Goal: Task Accomplishment & Management: Use online tool/utility

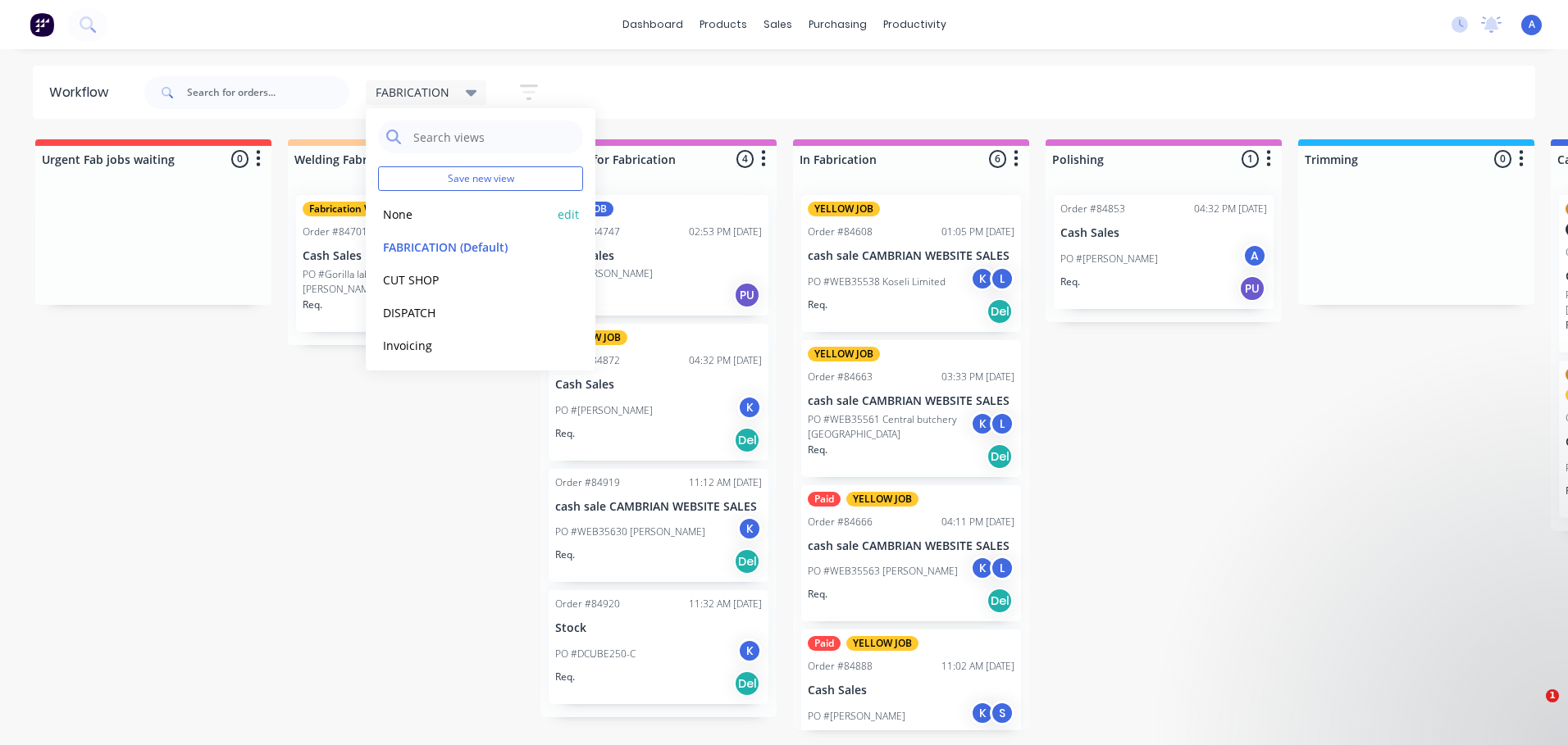
click at [427, 218] on button "None" at bounding box center [465, 215] width 175 height 19
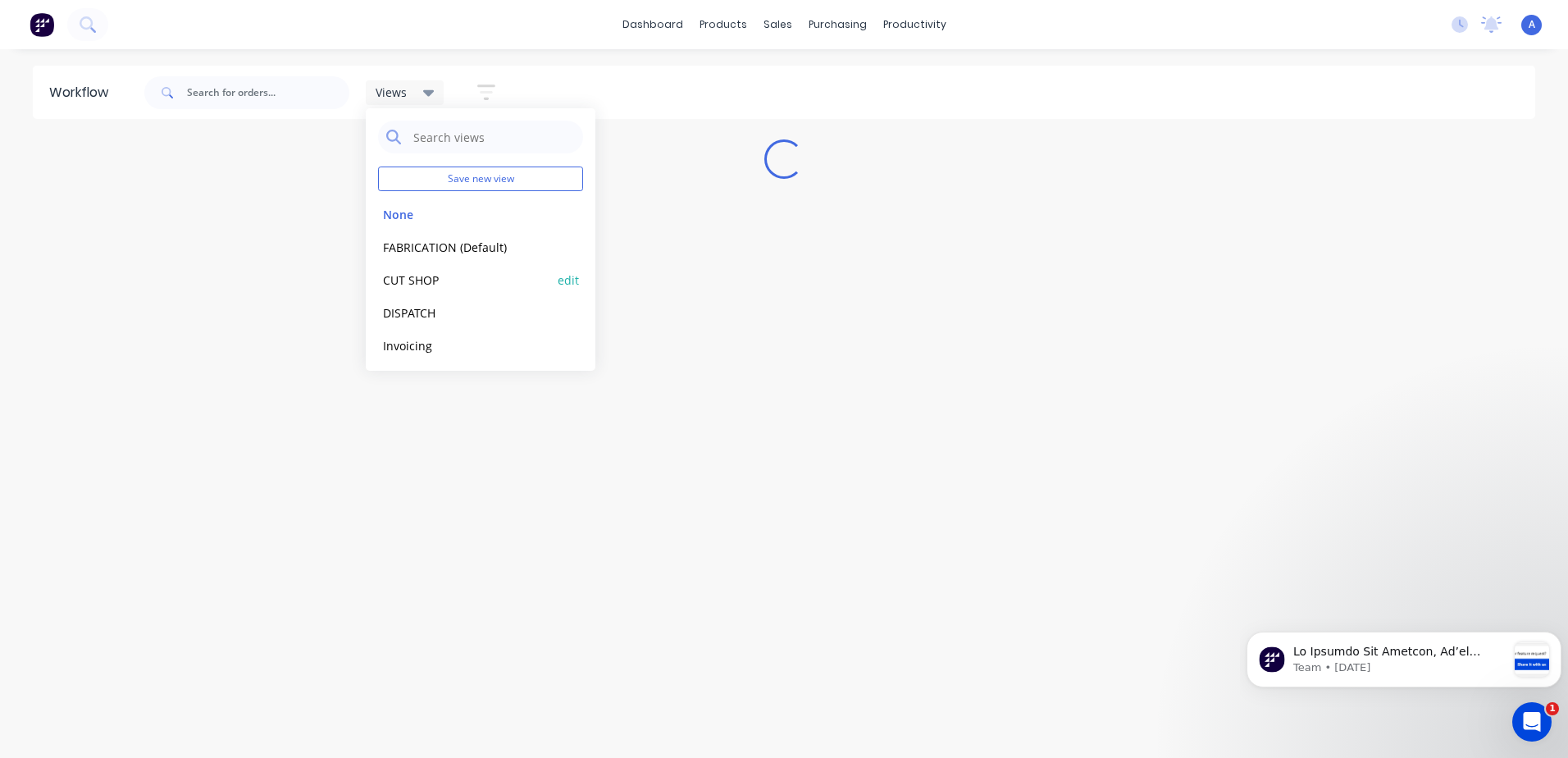
click at [452, 271] on button "CUT SHOP" at bounding box center [465, 280] width 175 height 19
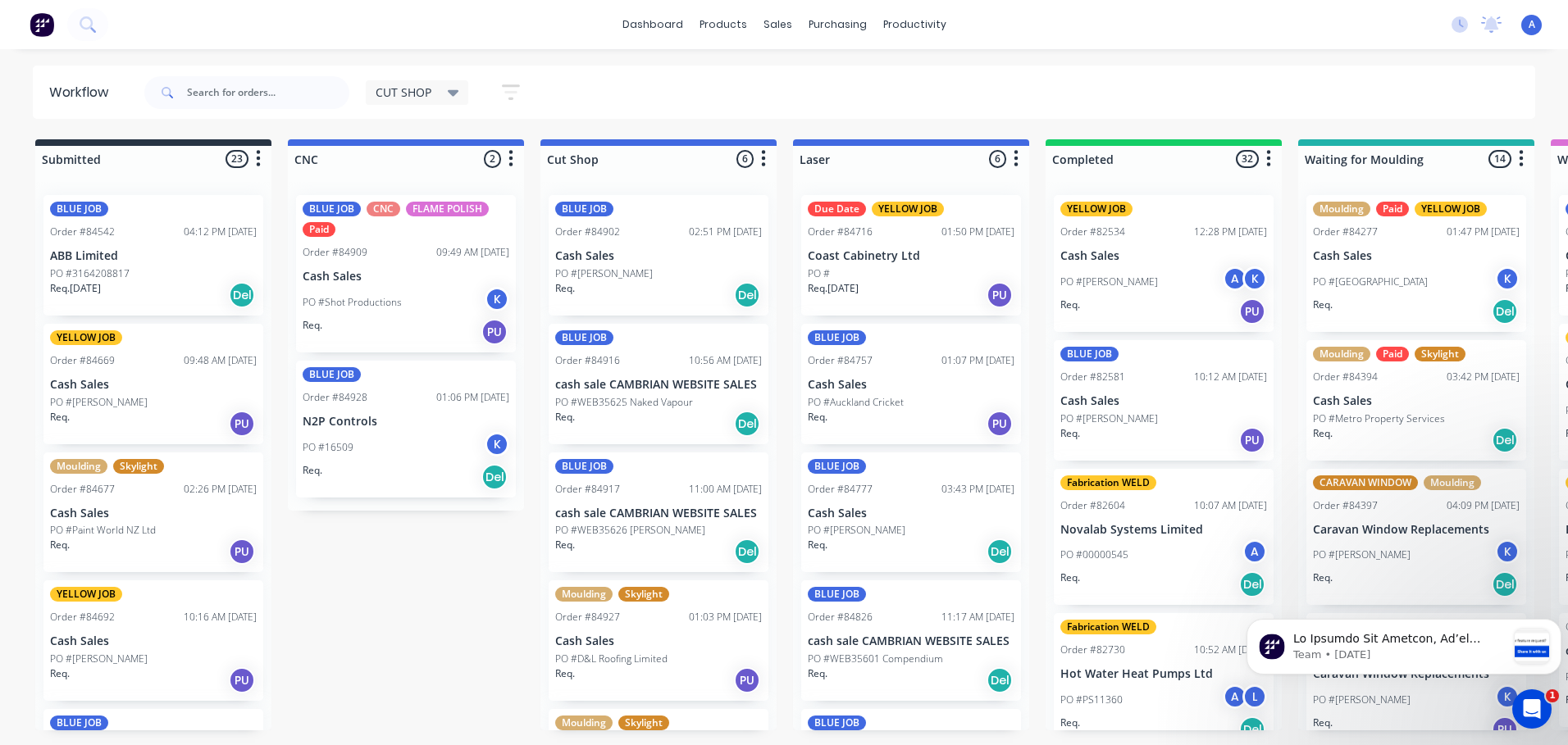
click at [639, 395] on p "PO #WEB35625 Naked Vapour" at bounding box center [624, 402] width 138 height 15
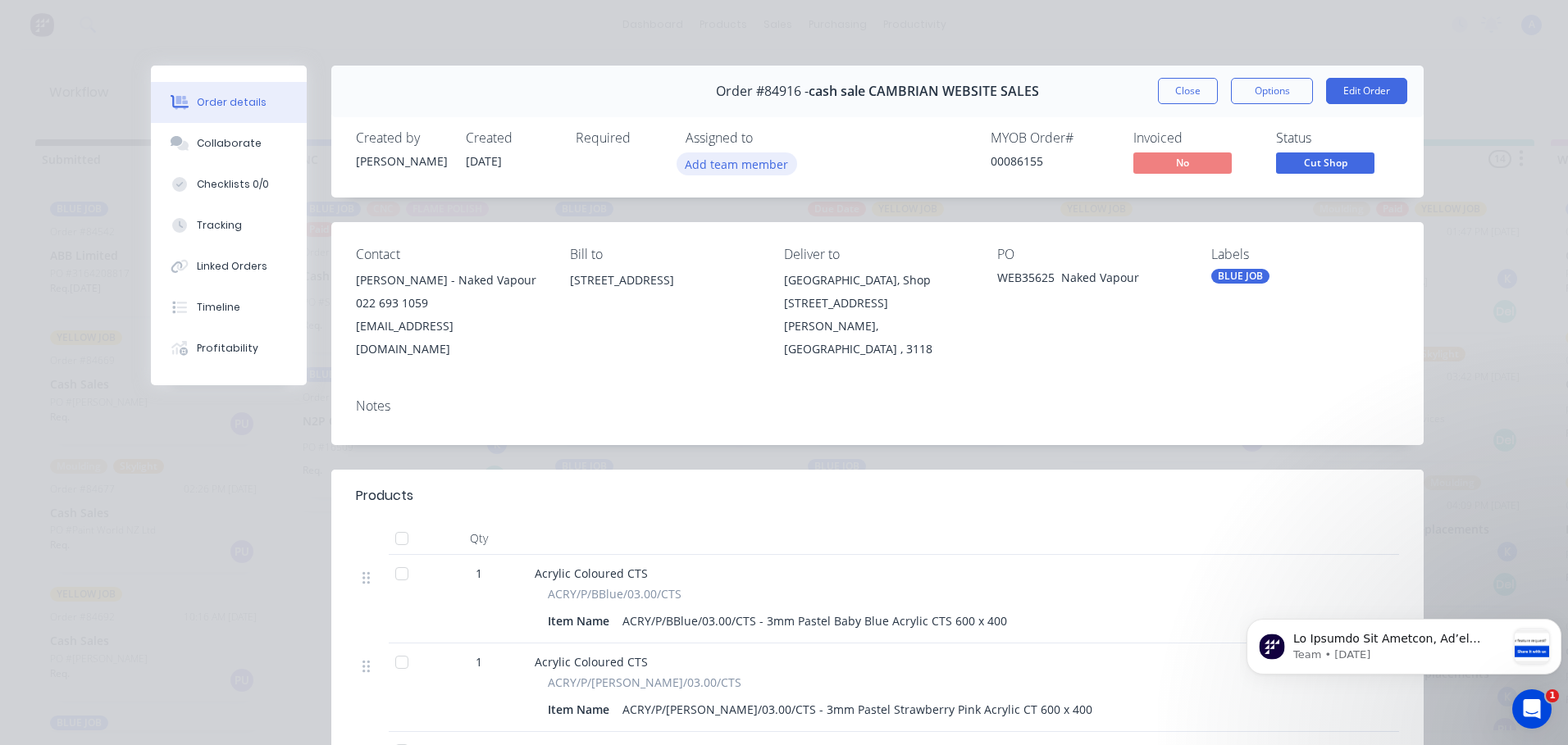
click at [762, 166] on button "Add team member" at bounding box center [737, 164] width 121 height 22
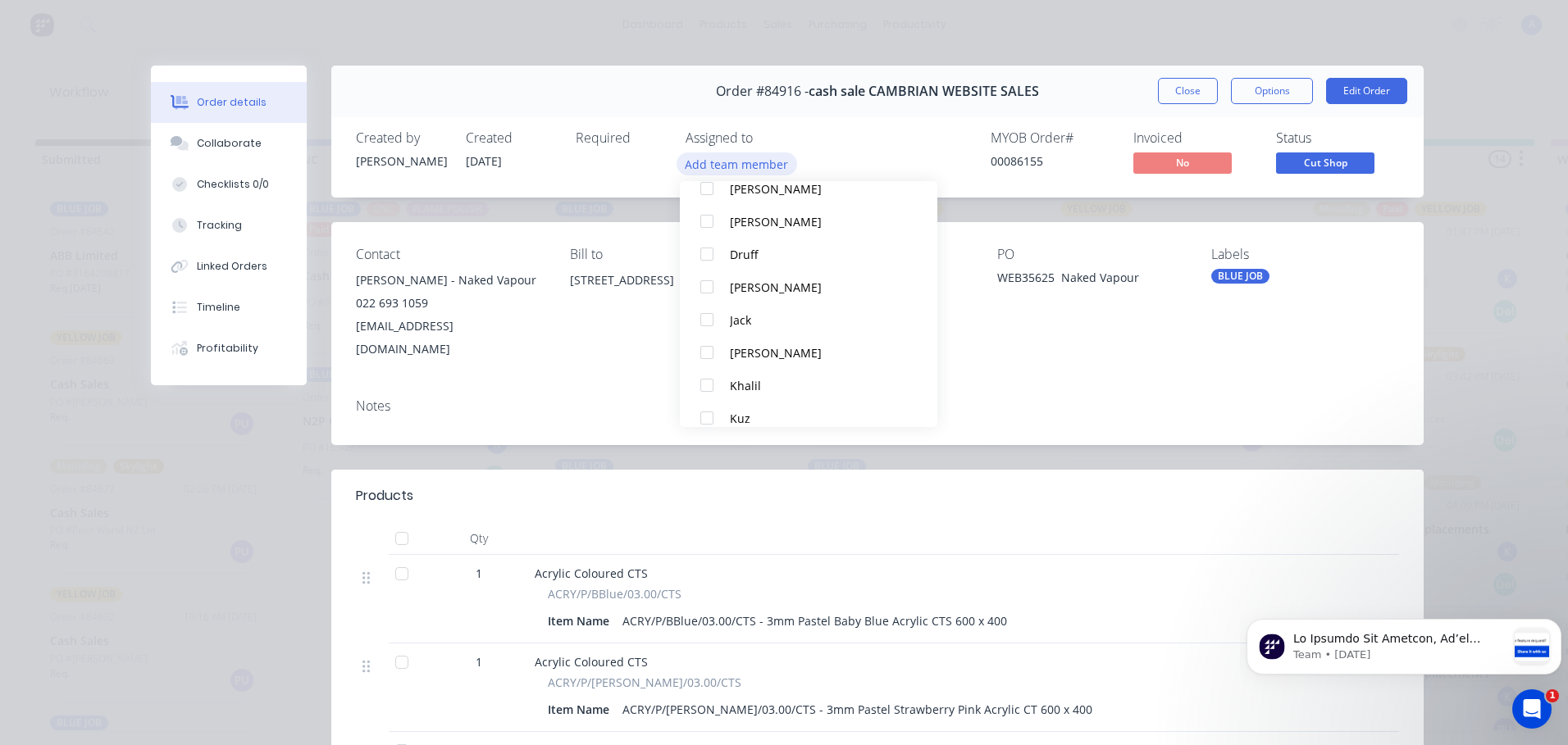
scroll to position [109, 0]
click at [757, 385] on button "Khalil" at bounding box center [808, 375] width 258 height 33
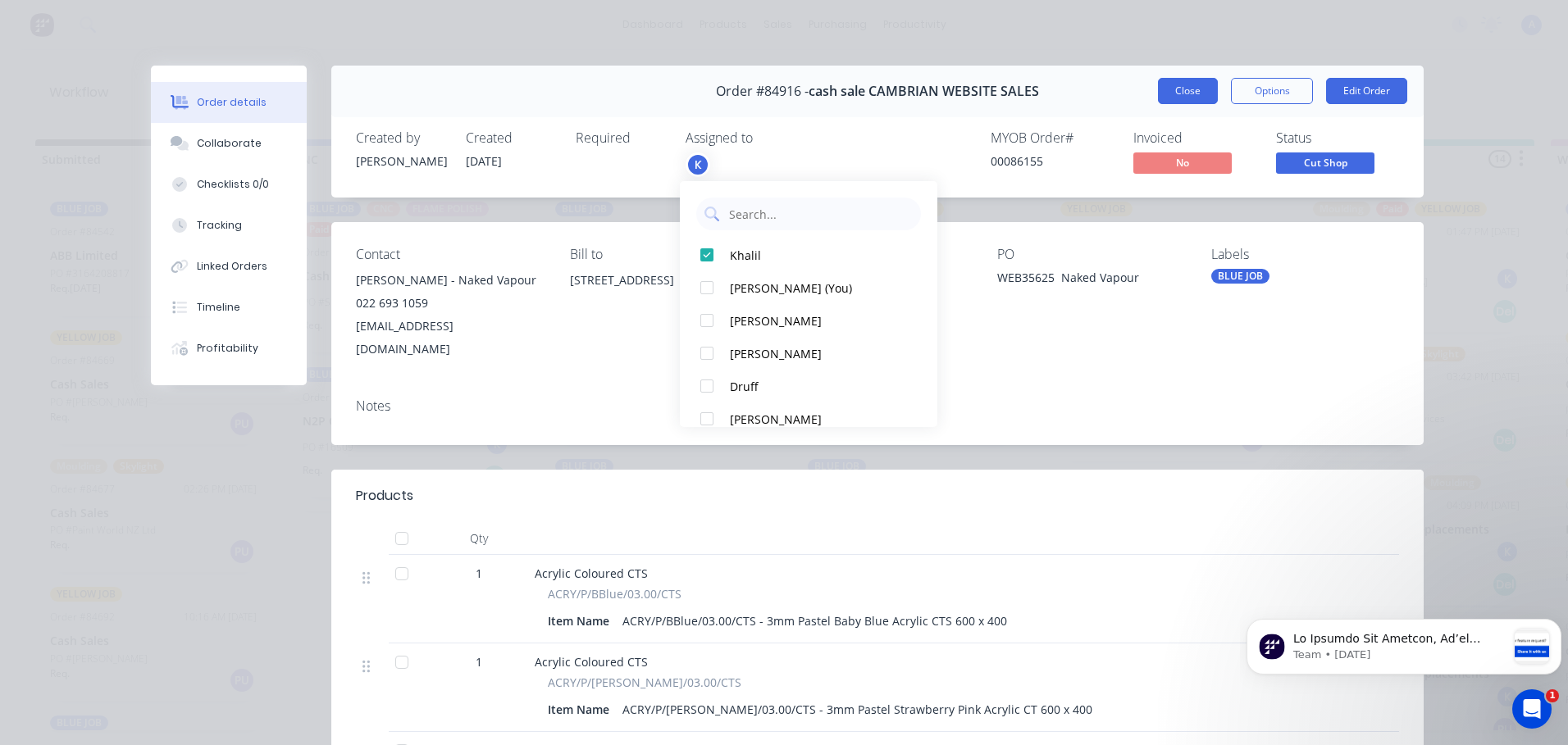
click at [1189, 98] on button "Close" at bounding box center [1188, 91] width 60 height 26
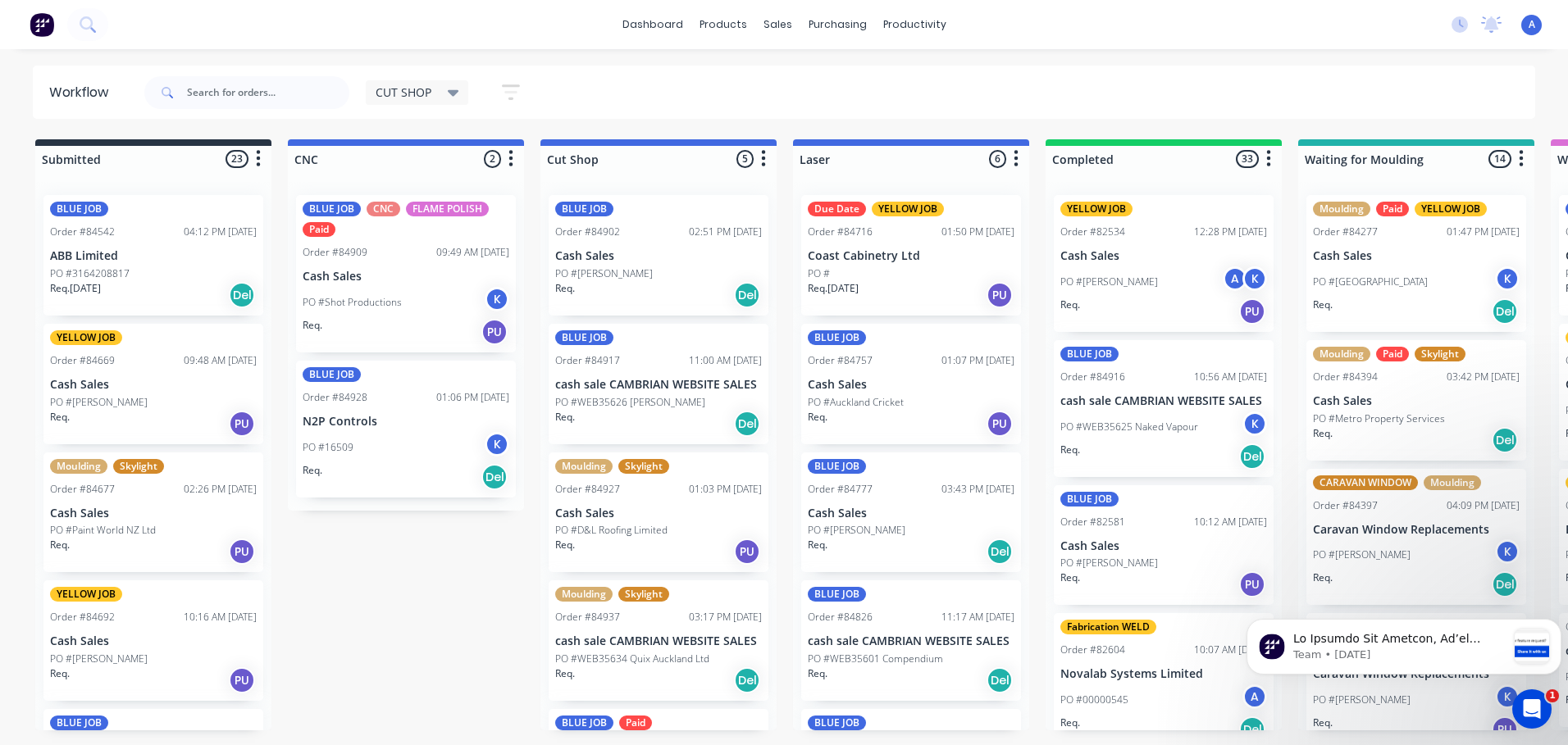
click at [675, 279] on div "PO #[PERSON_NAME]" at bounding box center [659, 273] width 207 height 15
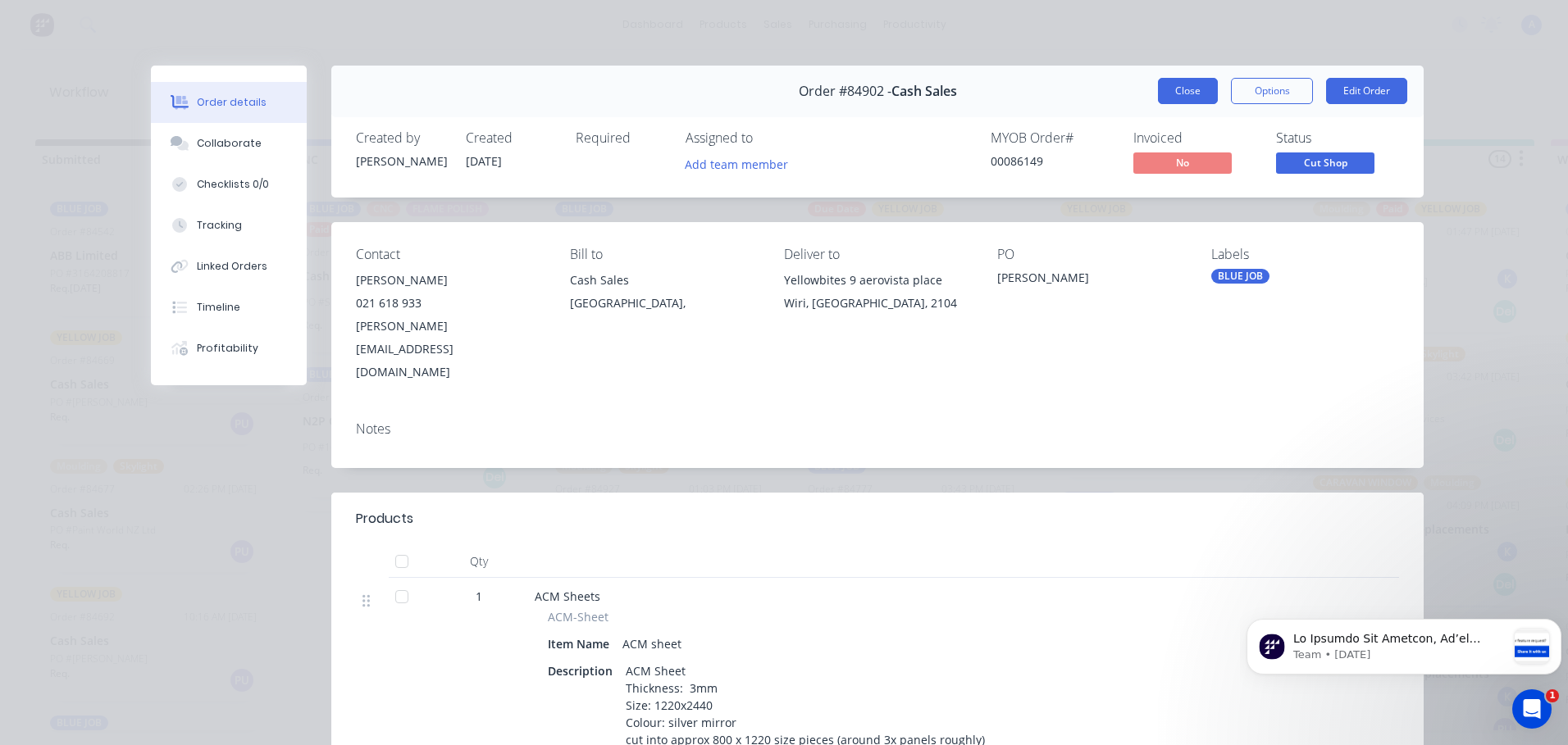
click at [1185, 97] on button "Close" at bounding box center [1188, 91] width 60 height 26
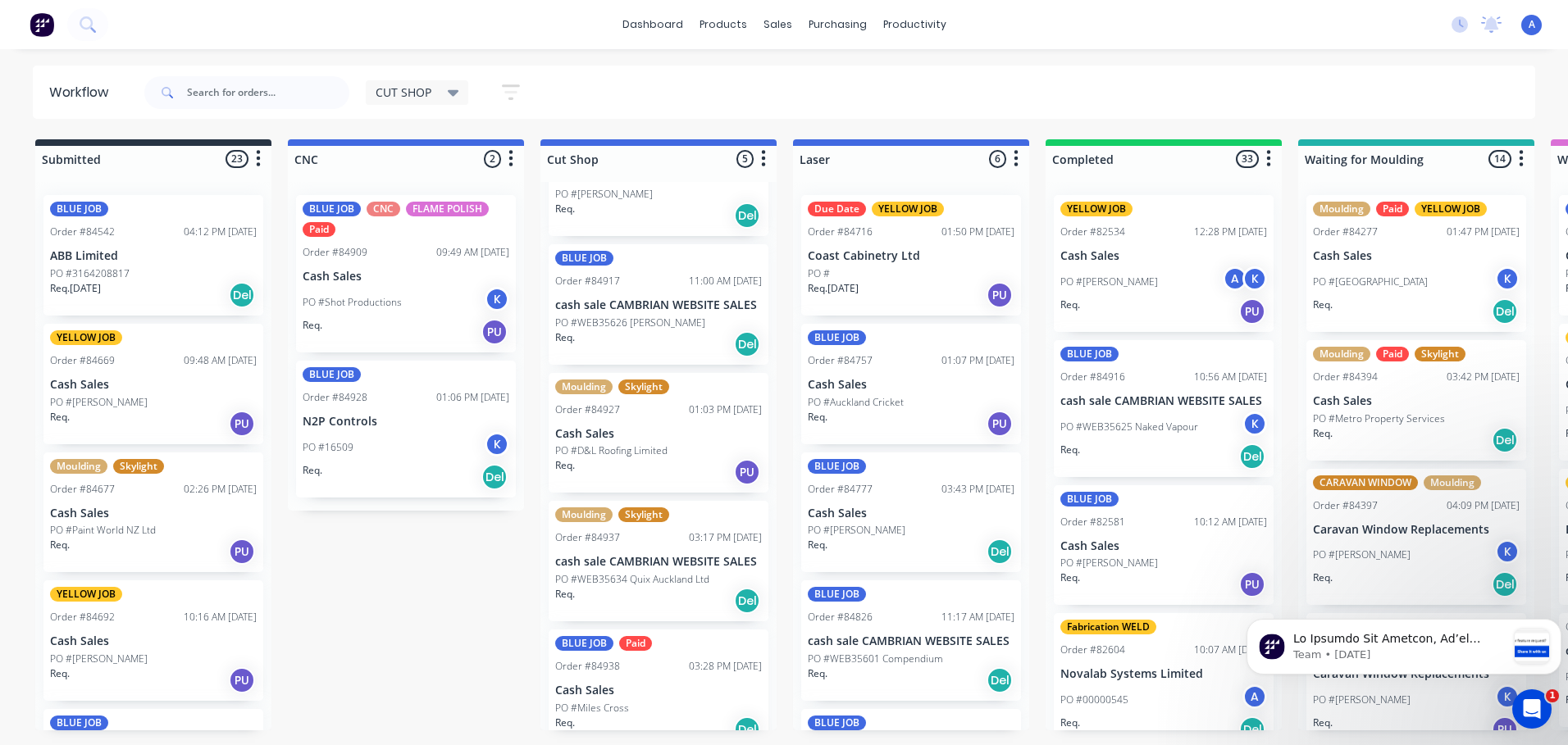
scroll to position [100, 0]
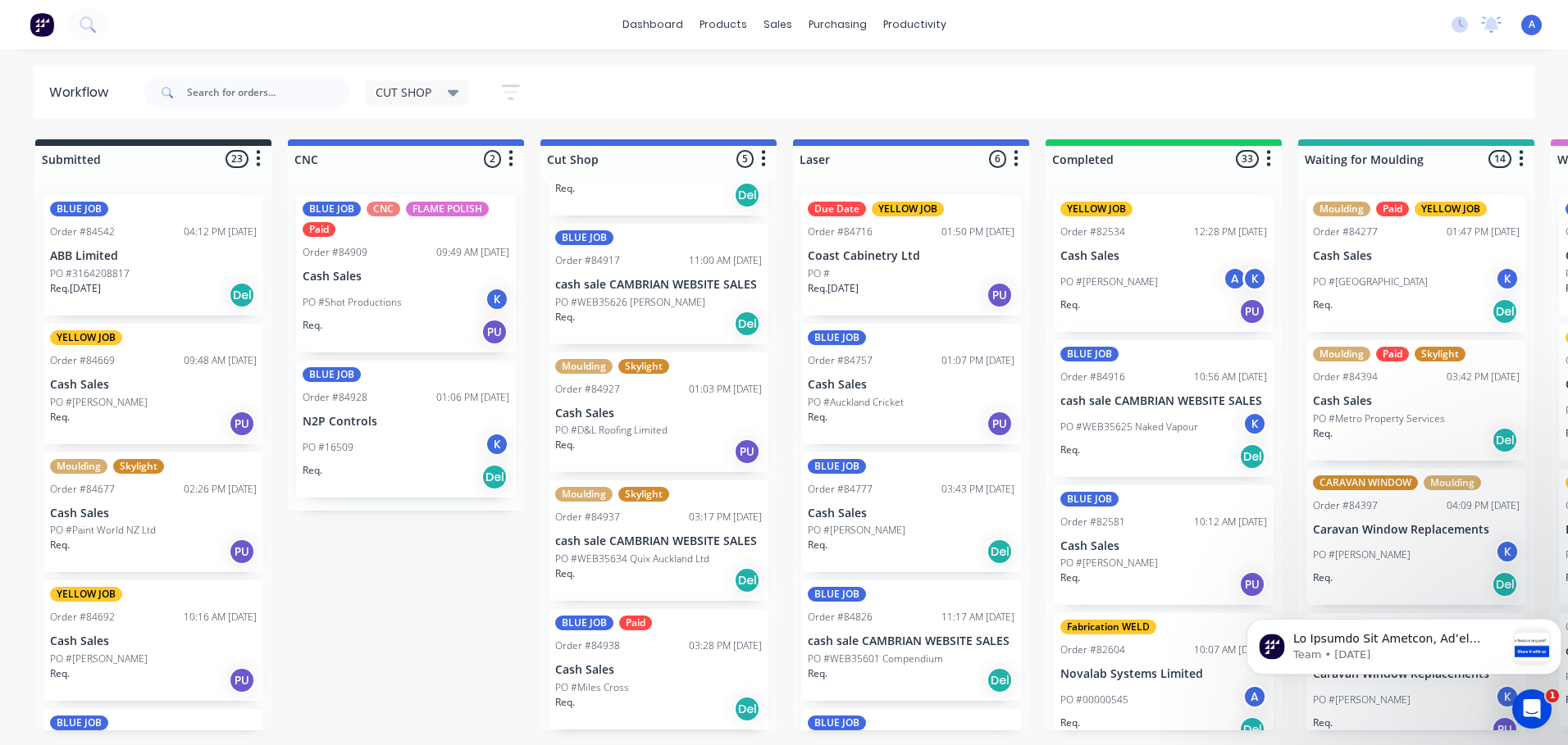
click at [677, 688] on div "PO #Miles Cross" at bounding box center [659, 687] width 207 height 15
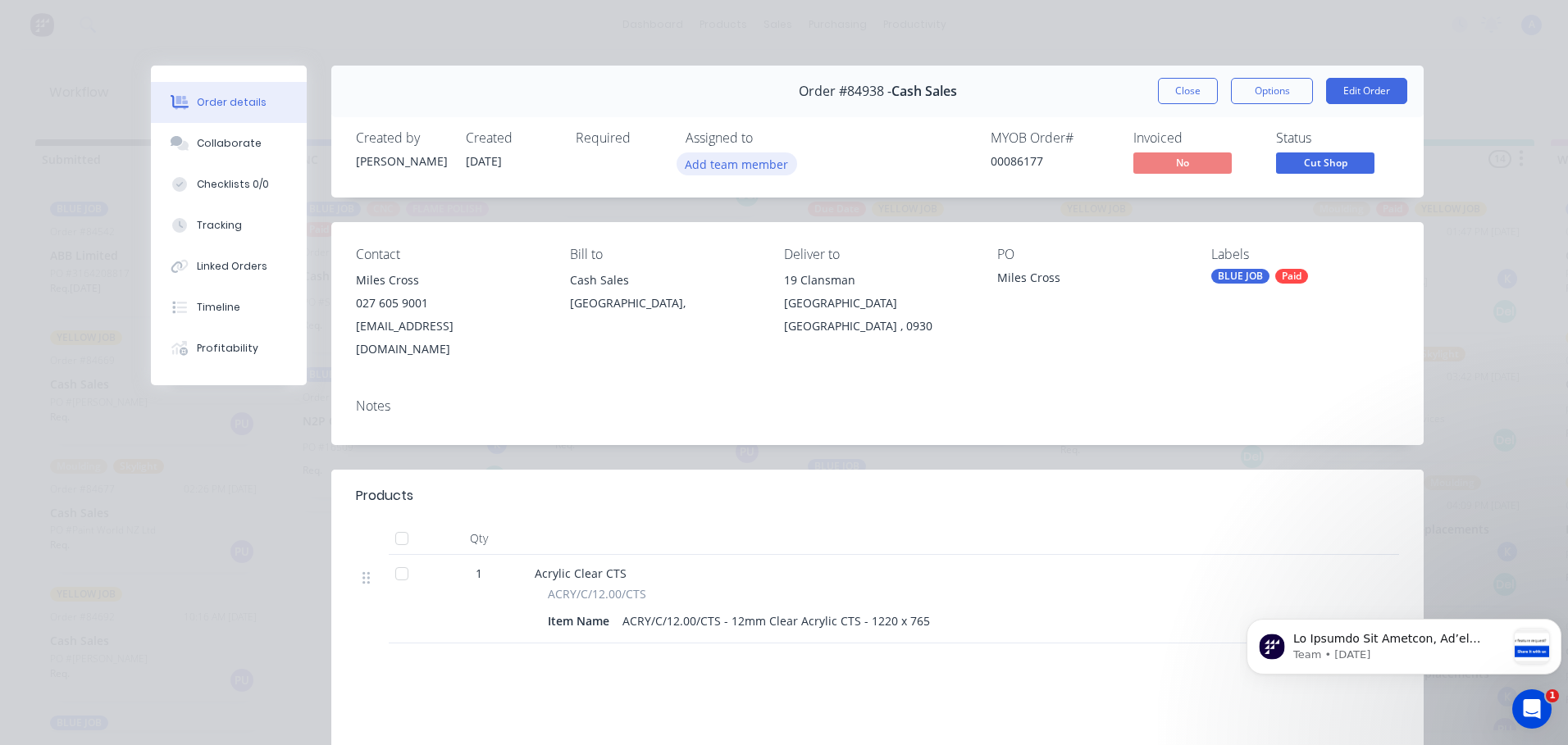
click at [759, 166] on button "Add team member" at bounding box center [737, 164] width 121 height 22
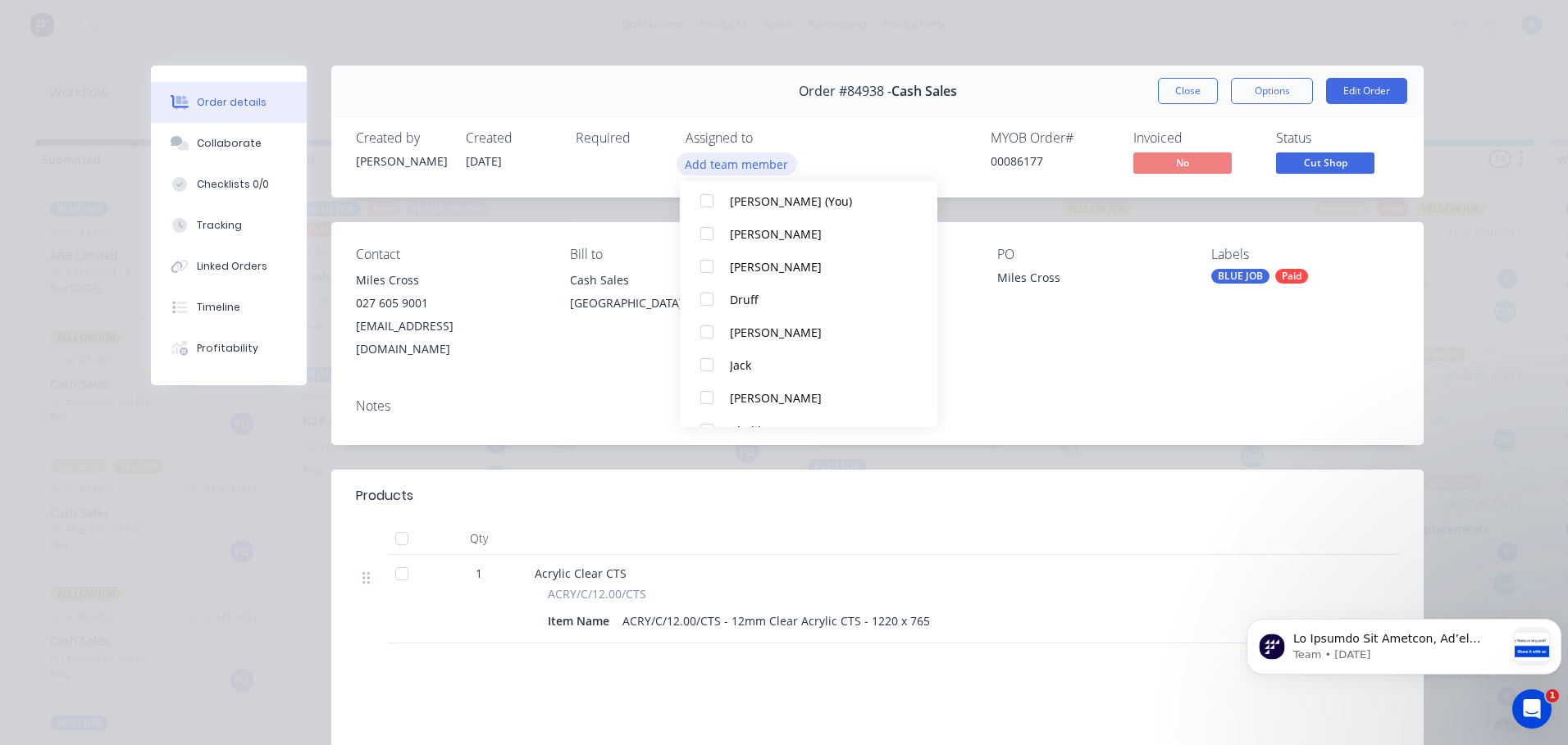
scroll to position [85, 0]
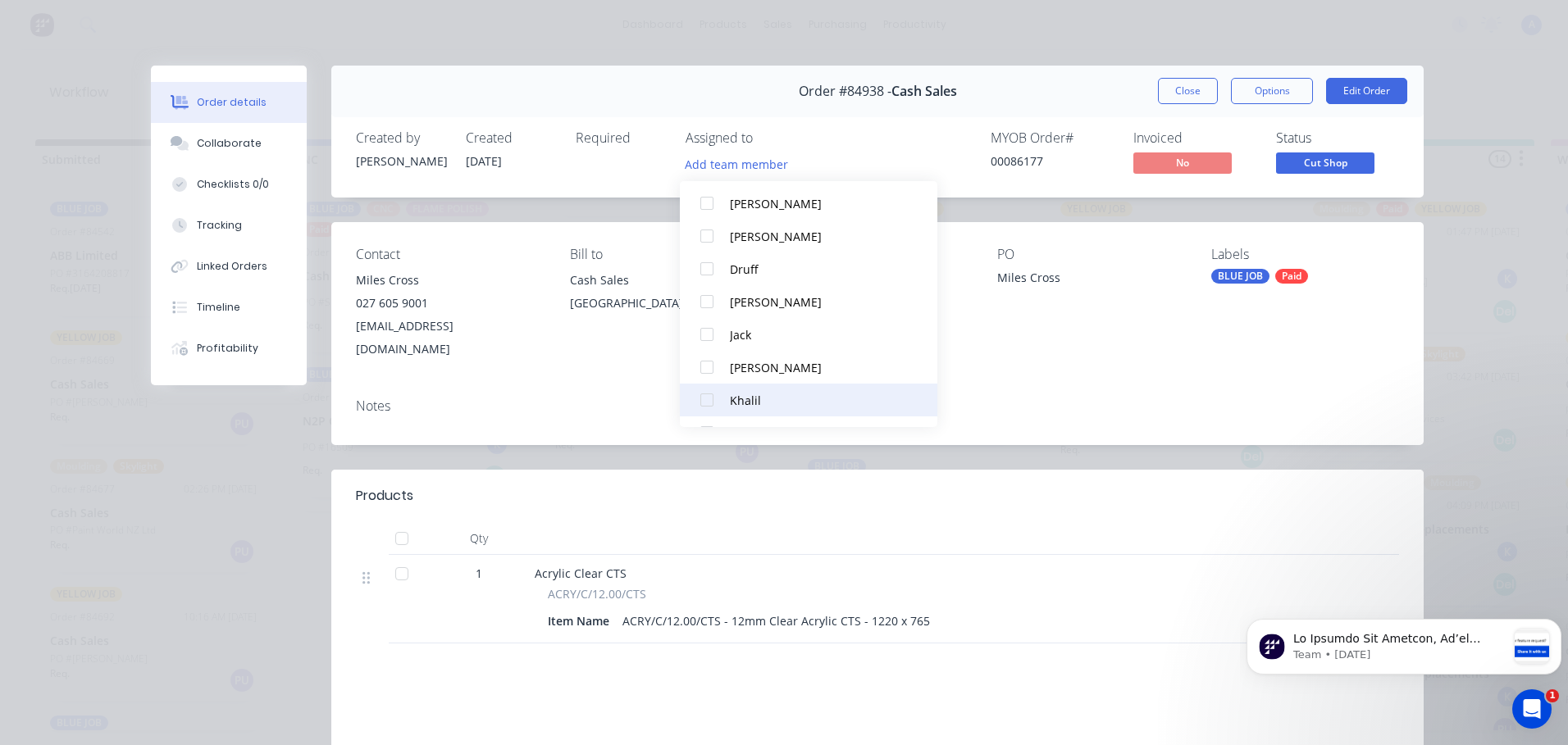
click at [752, 406] on div "Khalil" at bounding box center [816, 400] width 173 height 17
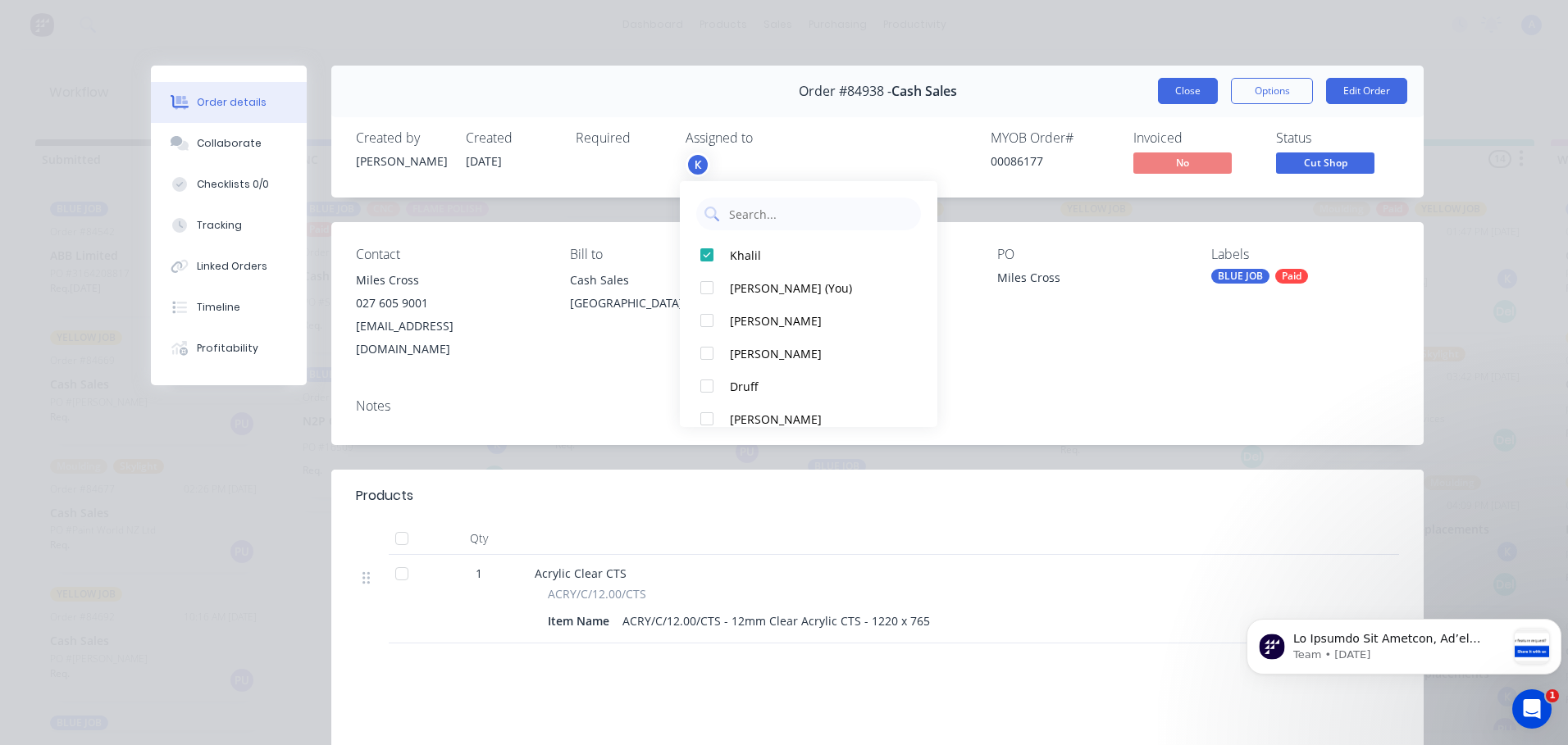
click at [1175, 102] on button "Close" at bounding box center [1188, 91] width 60 height 26
